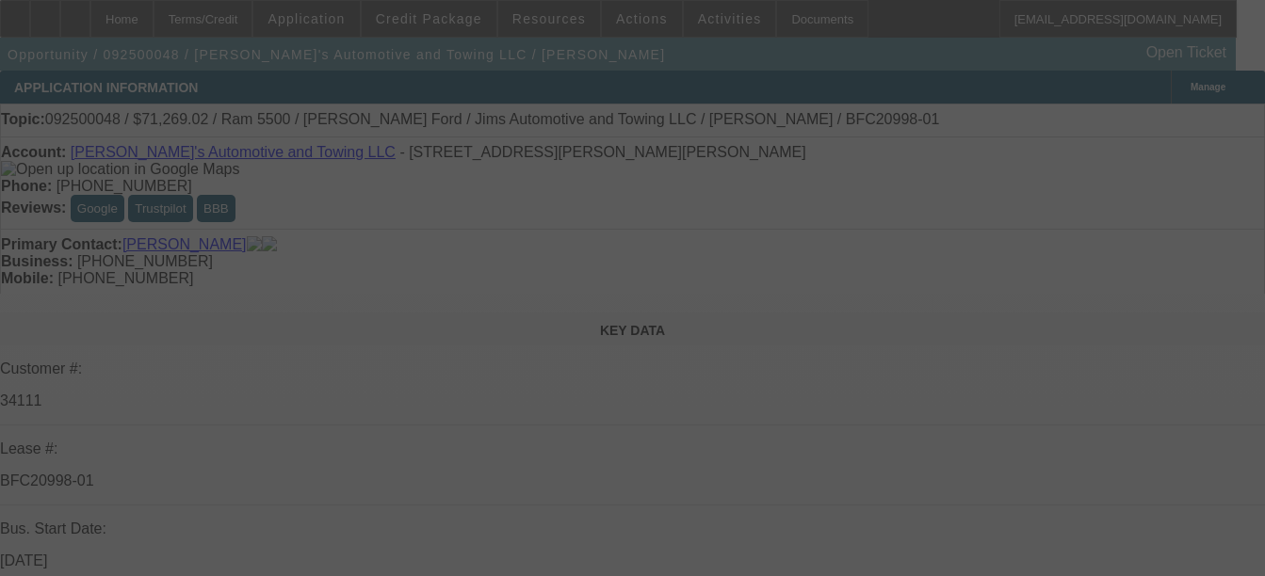
select select "0"
select select "0.1"
select select "0"
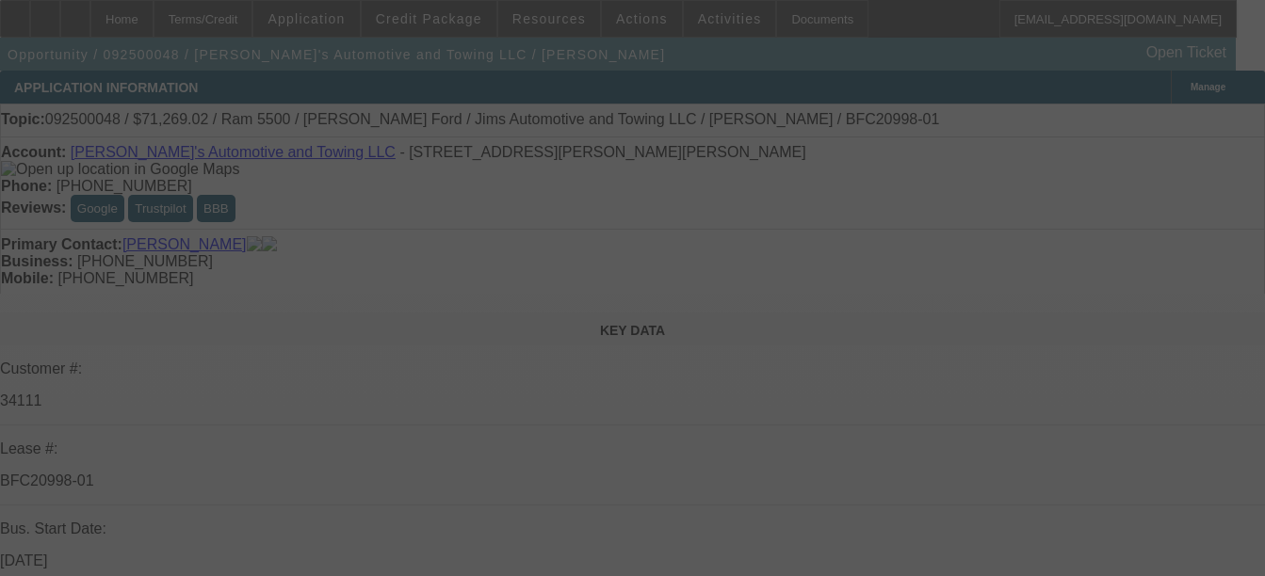
select select "0.1"
select select "0"
select select "0.1"
select select "0"
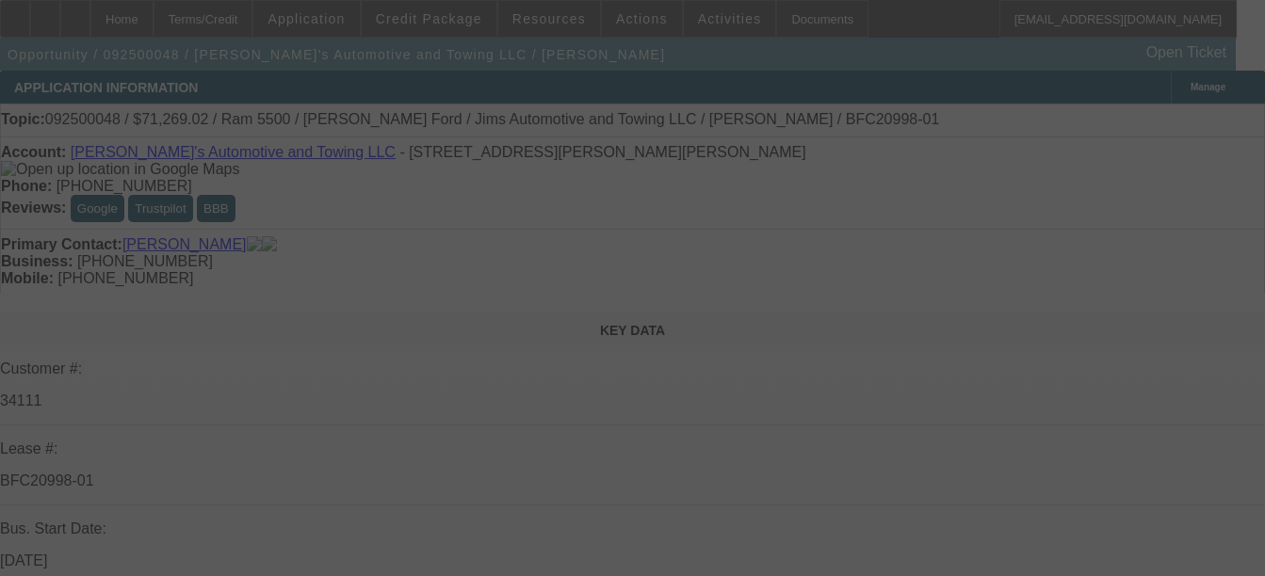
select select "0"
select select "0.1"
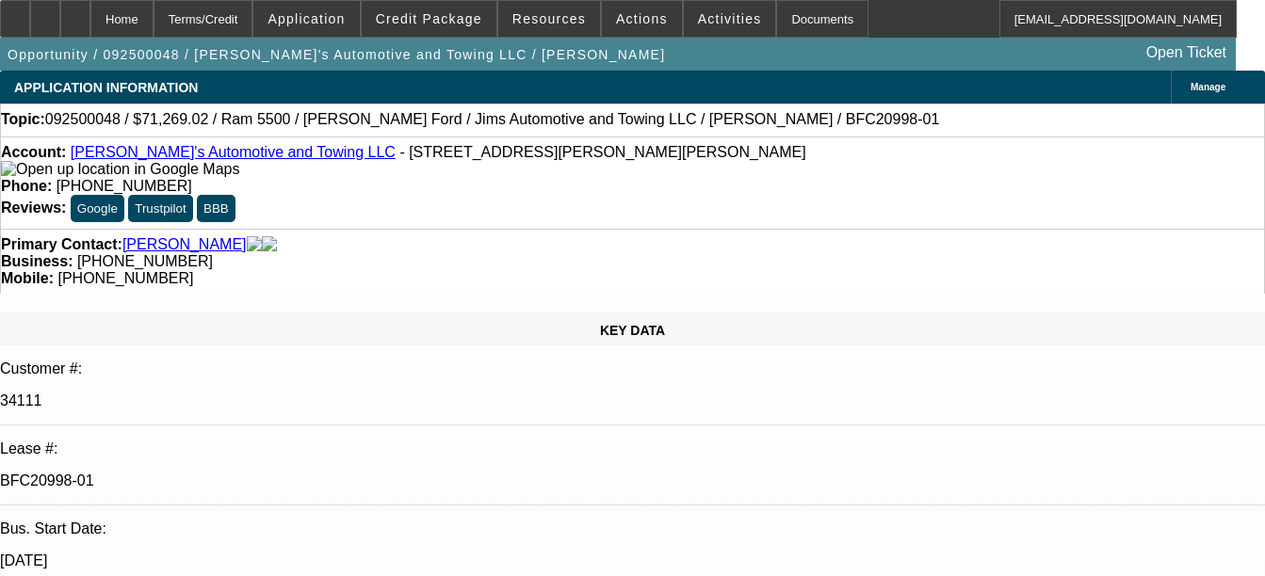
select select "1"
select select "3"
select select "4"
select select "1"
select select "3"
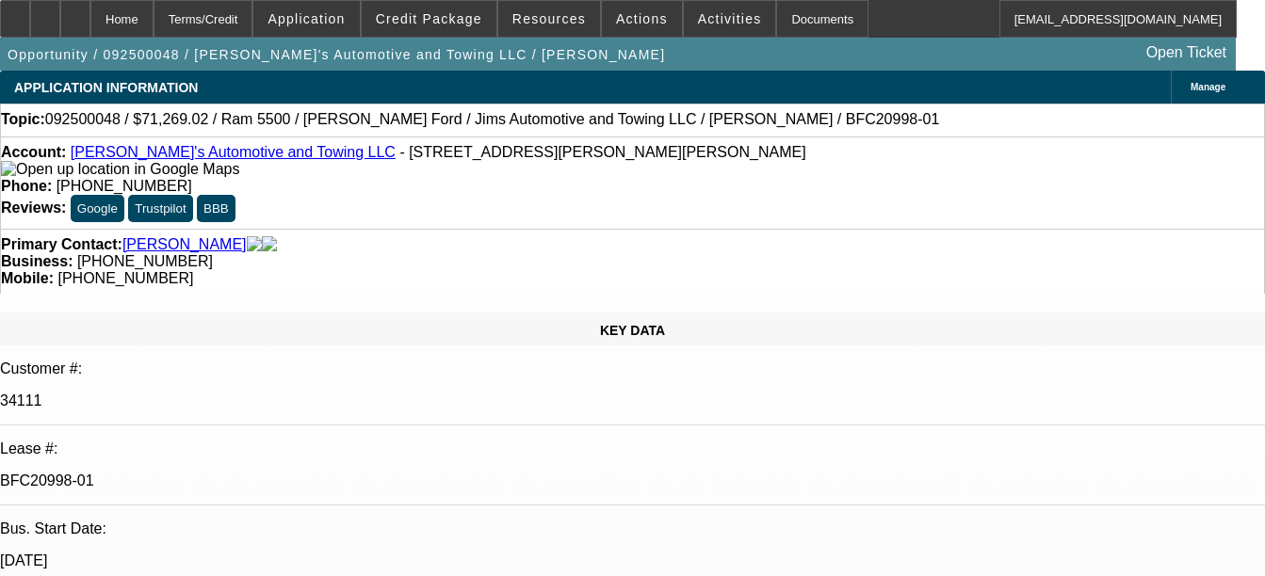
select select "4"
select select "1"
select select "3"
select select "4"
select select "1"
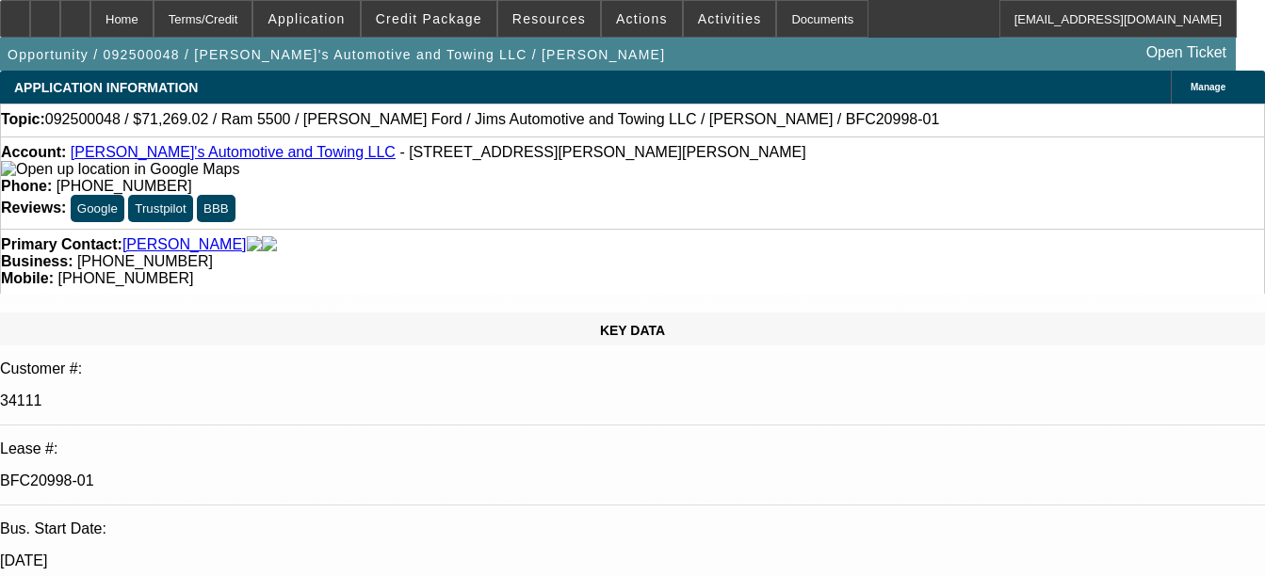
select select "1"
select select "4"
click at [806, 29] on div "Documents" at bounding box center [822, 19] width 92 height 38
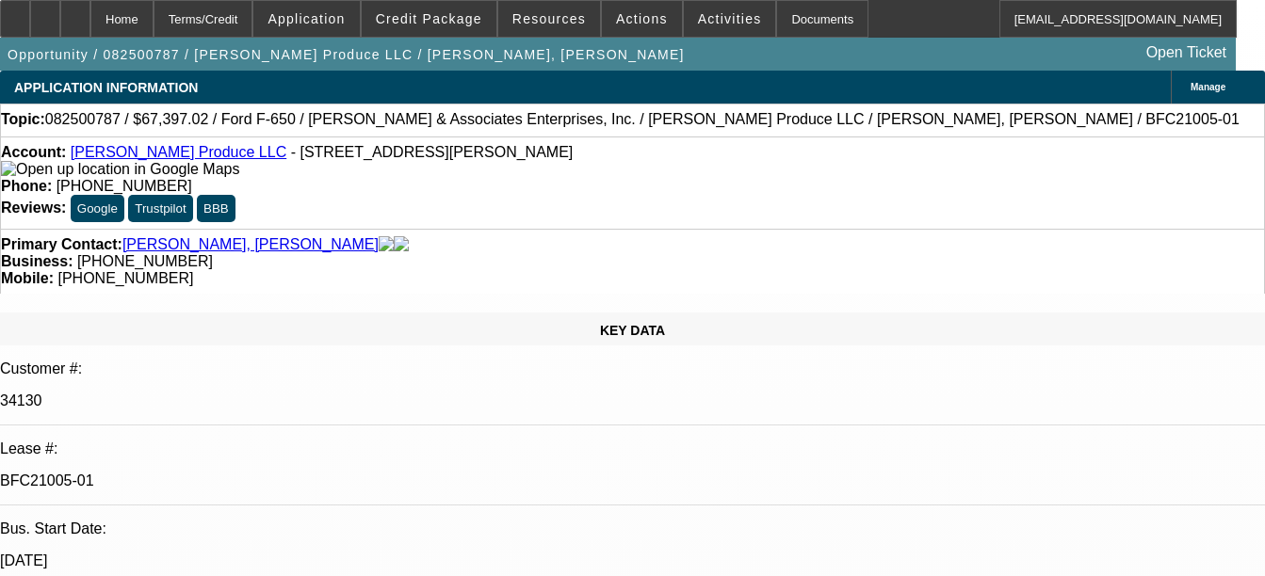
select select "0"
select select "6"
select select "0"
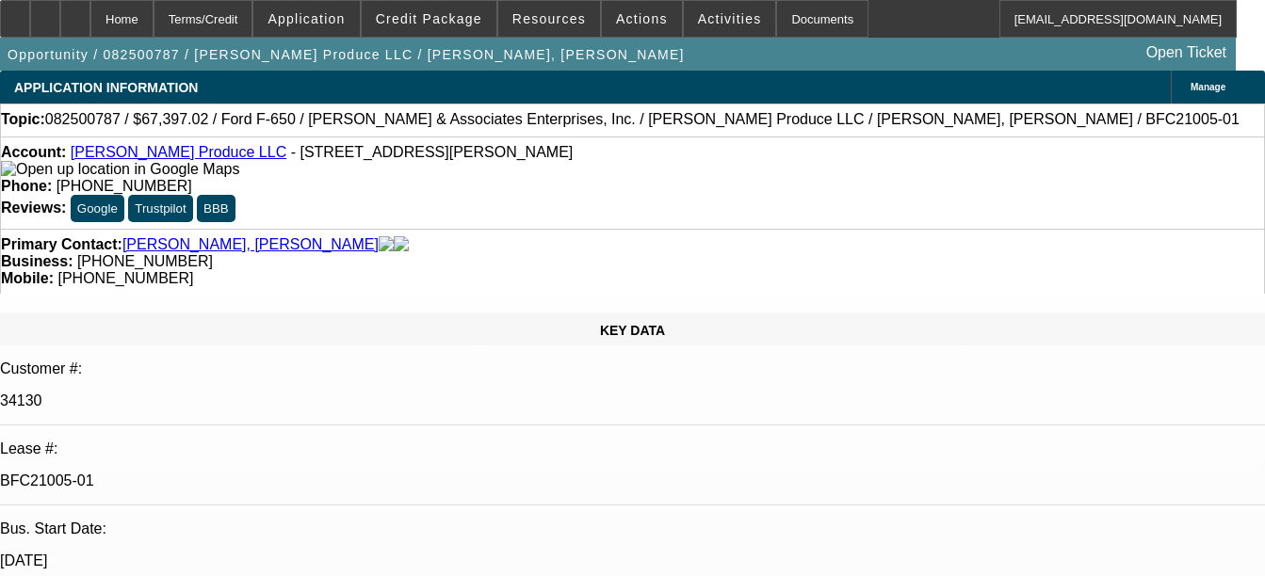
select select "0"
select select "6"
select select "0"
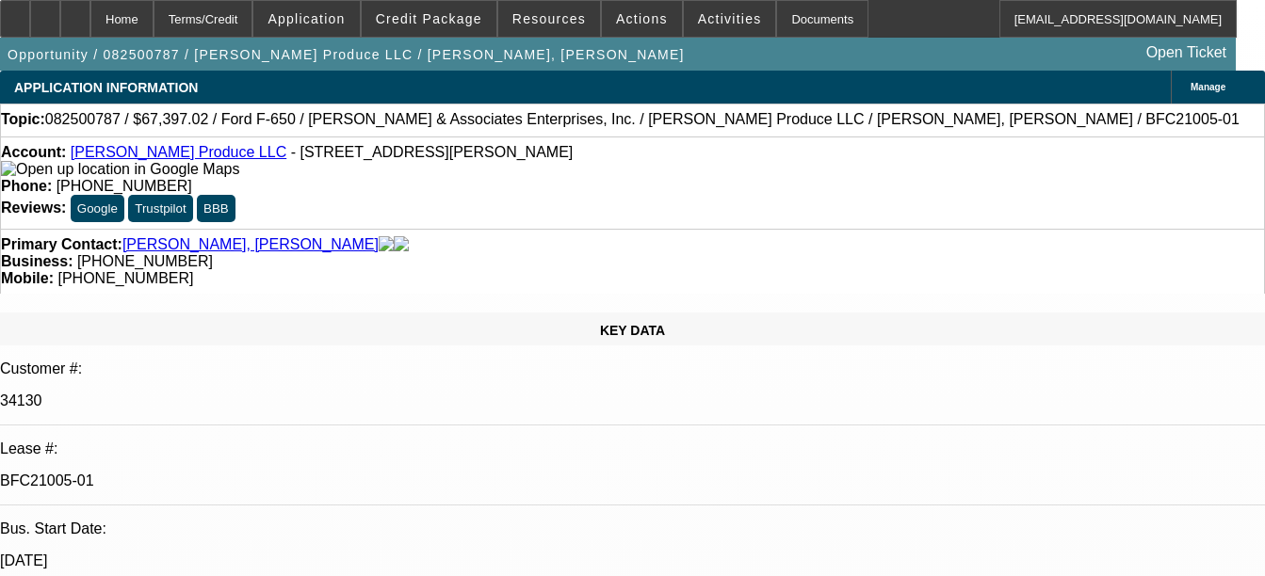
select select "0"
select select "6"
select select "0"
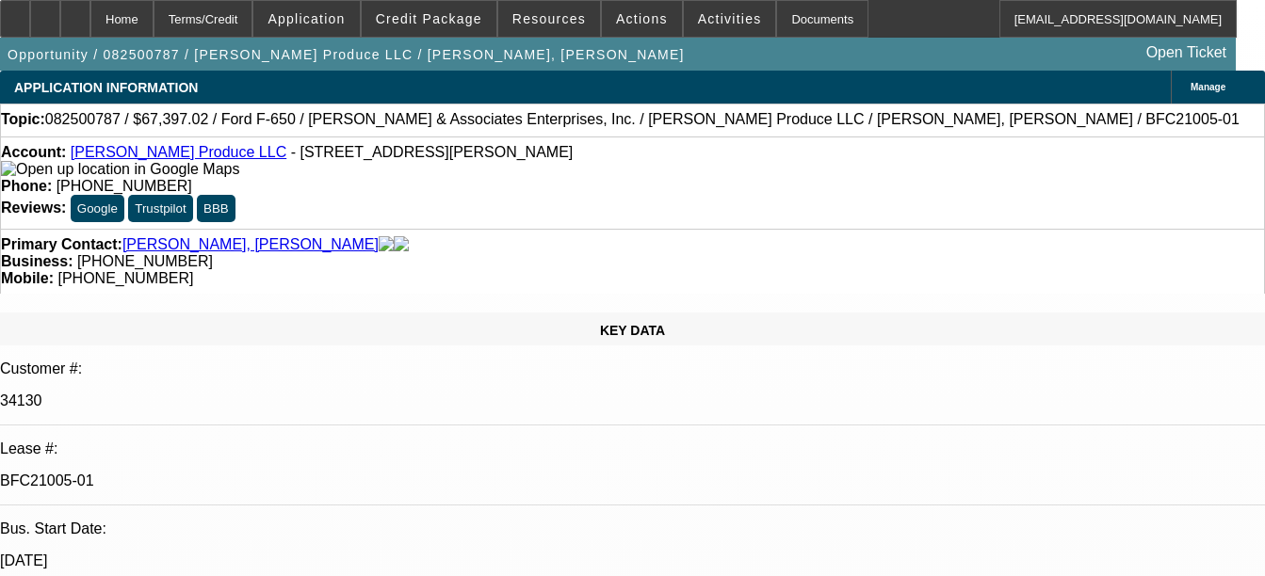
select select "6"
drag, startPoint x: 822, startPoint y: 8, endPoint x: 700, endPoint y: 79, distance: 141.8
click at [822, 8] on div "Documents" at bounding box center [822, 19] width 92 height 38
